Goal: Download file/media

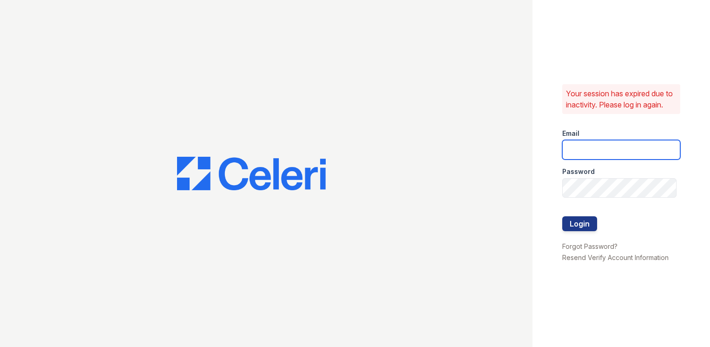
type input "wray1@cafmanagement.com"
click at [586, 238] on div at bounding box center [622, 235] width 118 height 9
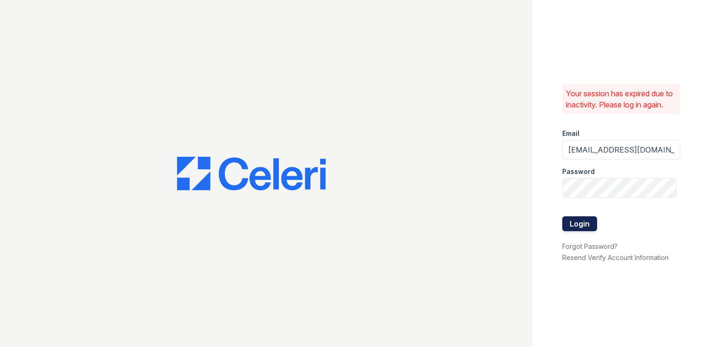
click at [586, 227] on button "Login" at bounding box center [580, 223] width 35 height 15
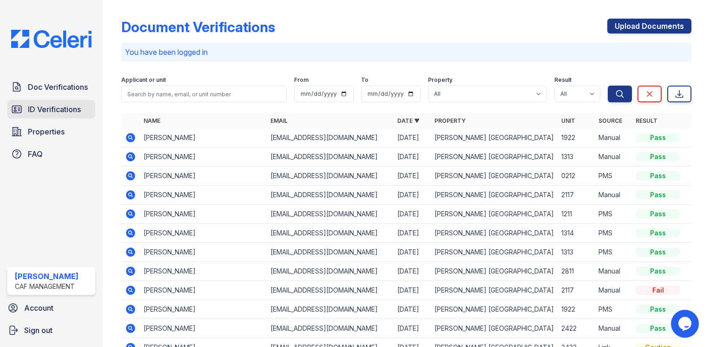
click at [54, 110] on span "ID Verifications" at bounding box center [54, 109] width 53 height 11
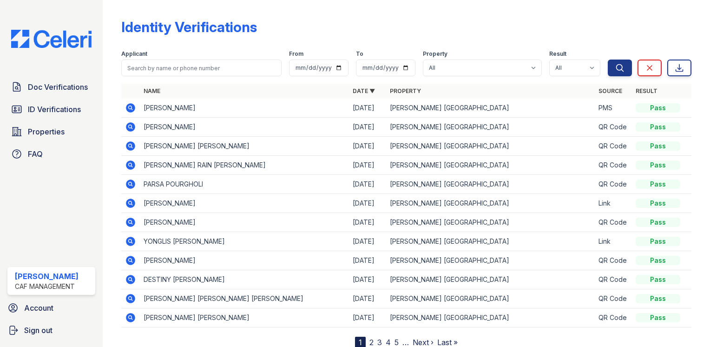
click at [133, 204] on icon at bounding box center [130, 203] width 9 height 9
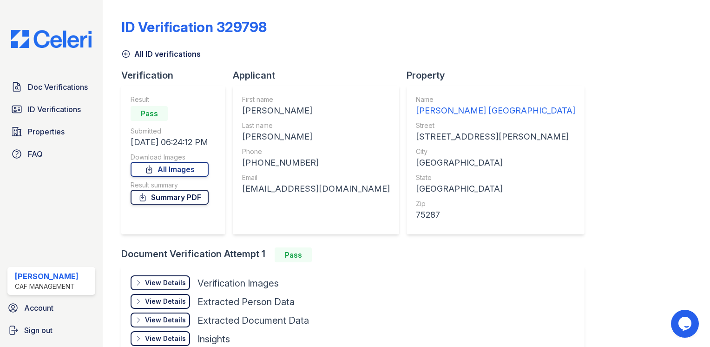
click at [162, 197] on link "Summary PDF" at bounding box center [170, 197] width 78 height 15
click at [163, 167] on link "All Images" at bounding box center [170, 169] width 78 height 15
click at [43, 107] on span "ID Verifications" at bounding box center [54, 109] width 53 height 11
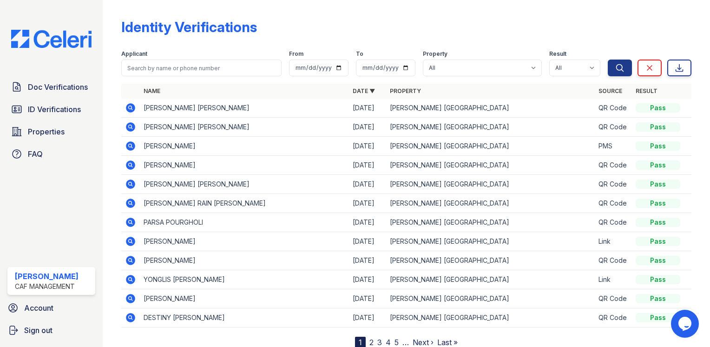
click at [411, 24] on div "Identity Verifications" at bounding box center [406, 31] width 570 height 24
